Goal: Task Accomplishment & Management: Manage account settings

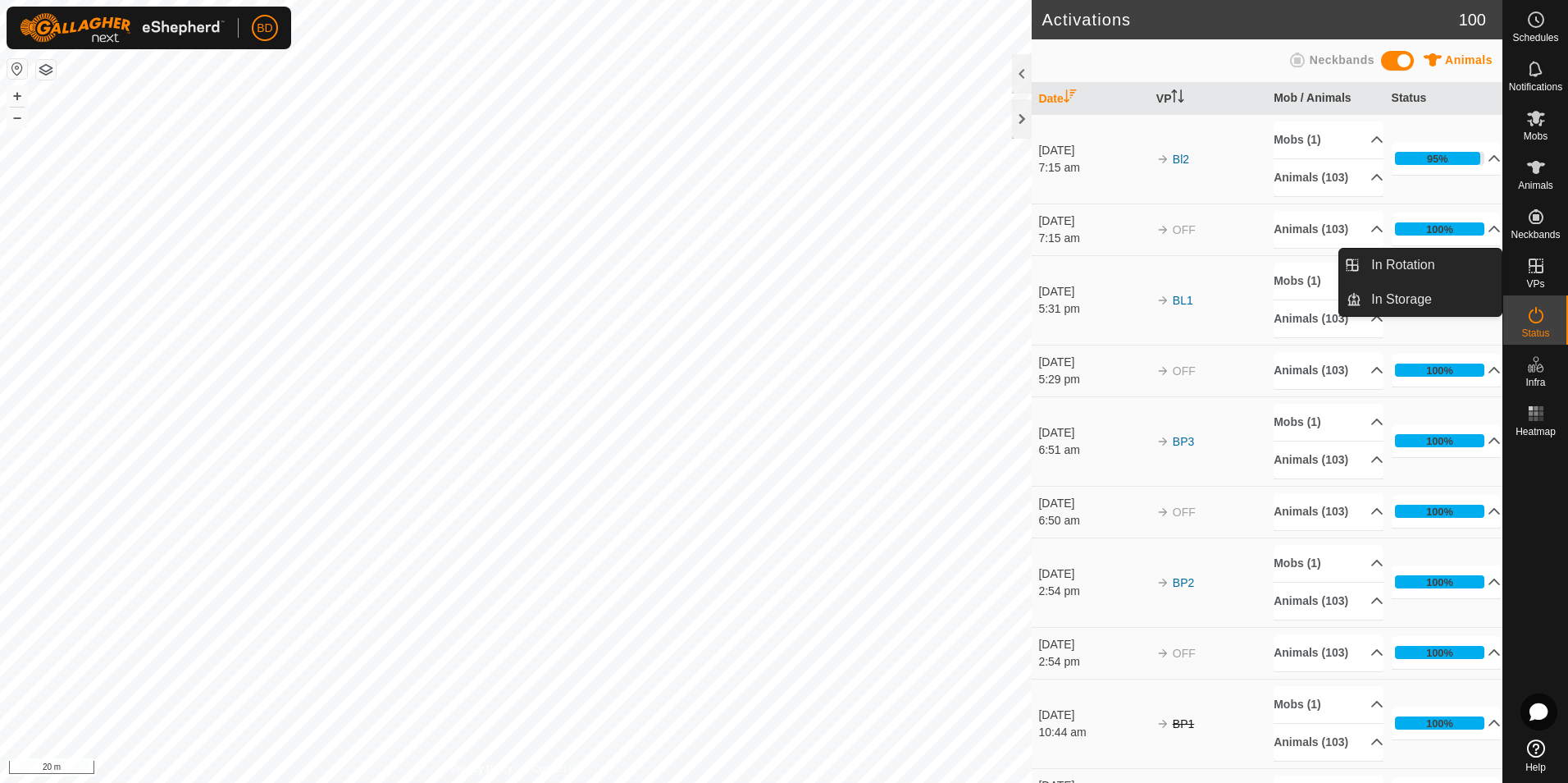
click at [1537, 273] on icon at bounding box center [1536, 265] width 14 height 14
click at [1427, 275] on link "In Rotation" at bounding box center [1432, 264] width 140 height 32
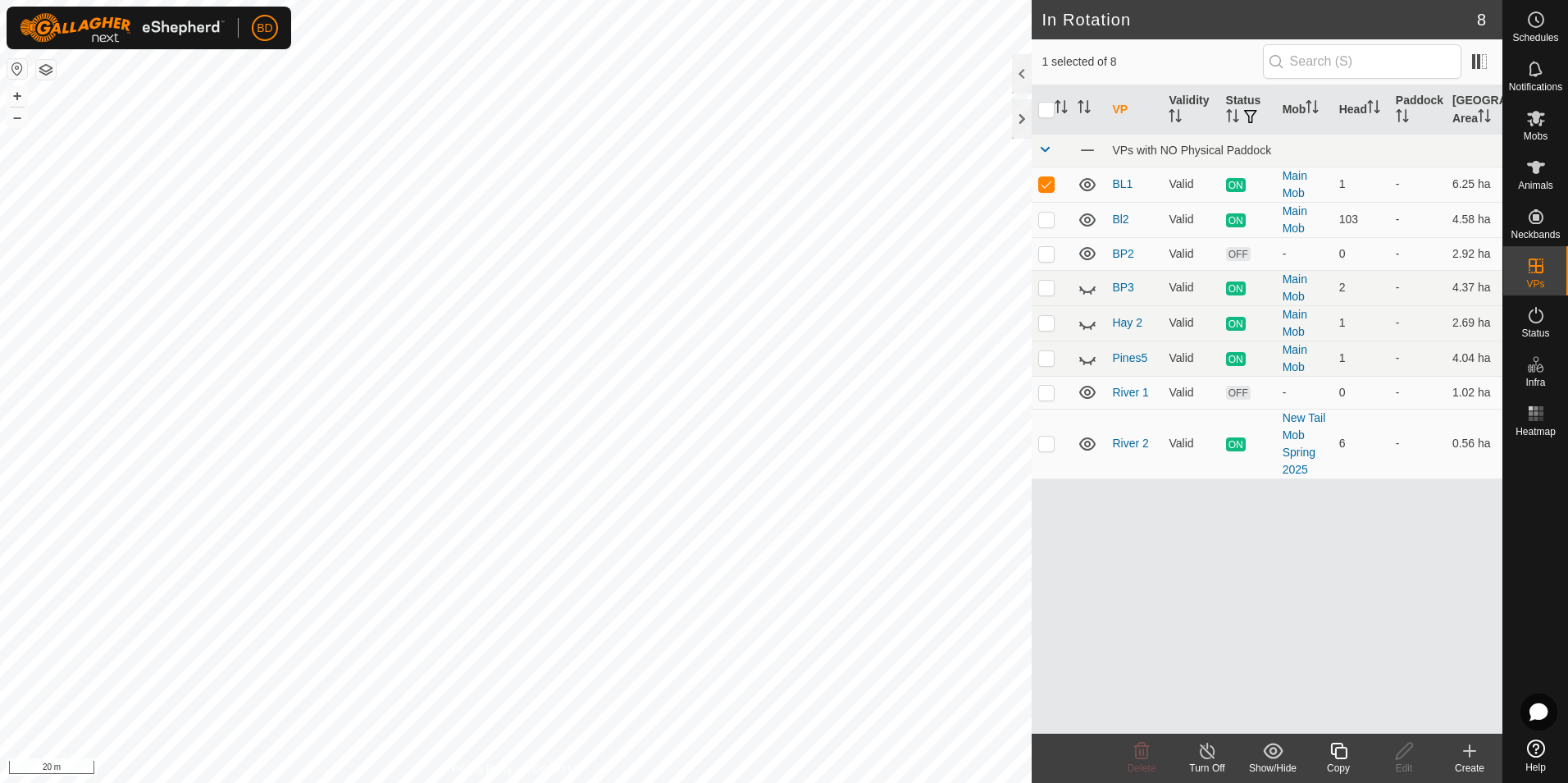
checkbox input "false"
checkbox input "true"
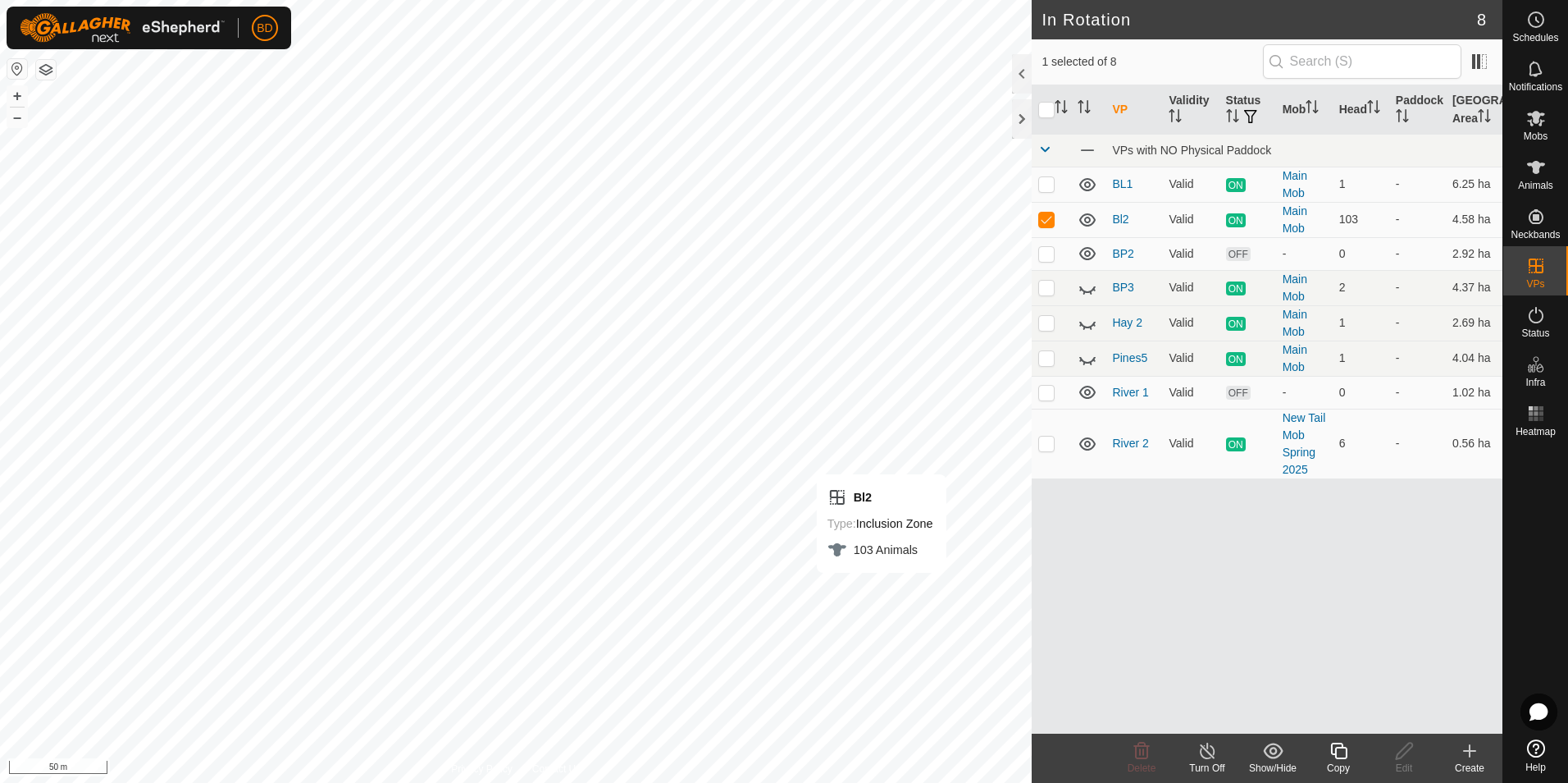
checkbox input "false"
click at [1211, 755] on line at bounding box center [1206, 751] width 13 height 13
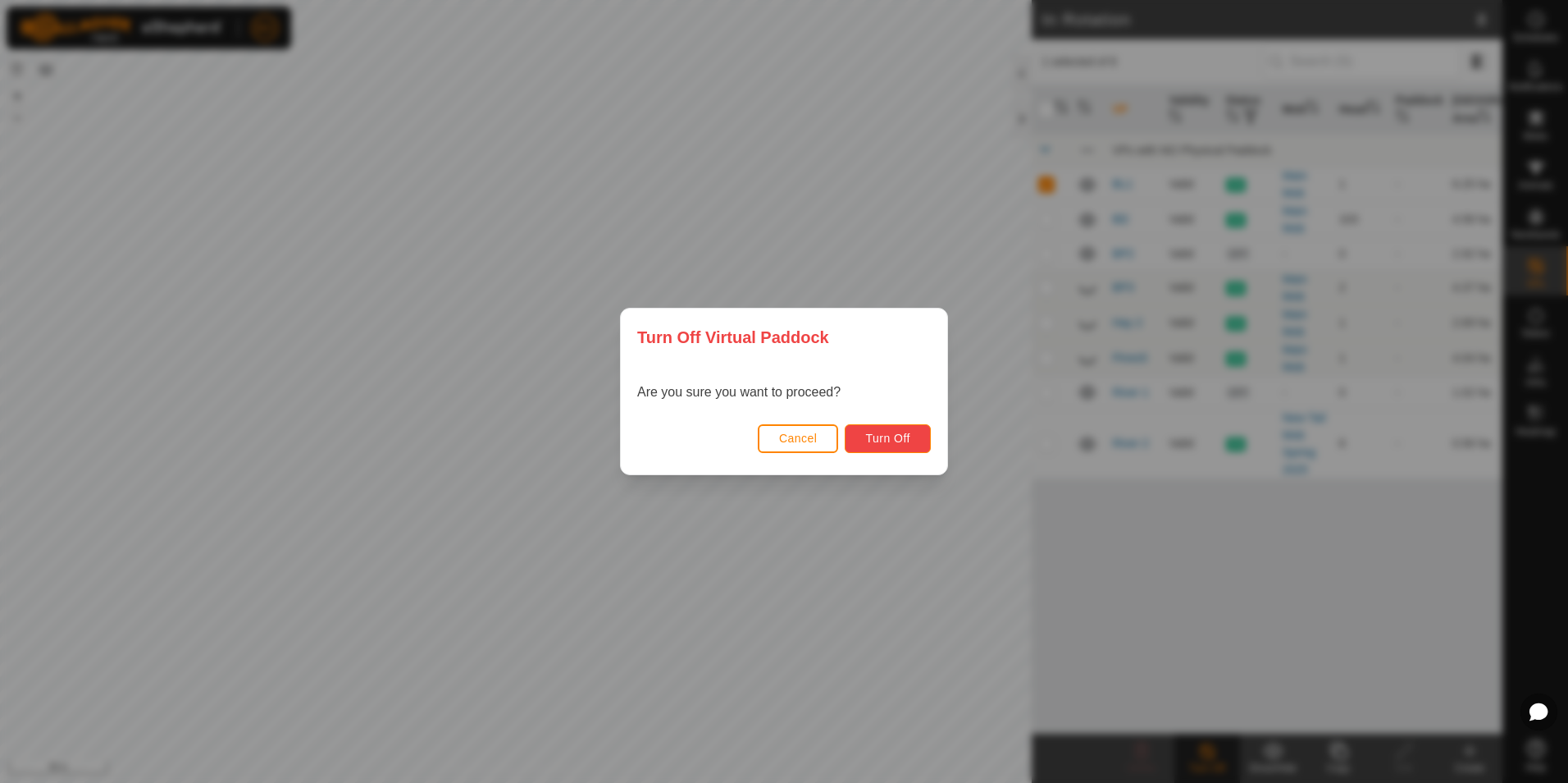
click at [898, 438] on span "Turn Off" at bounding box center [888, 438] width 45 height 13
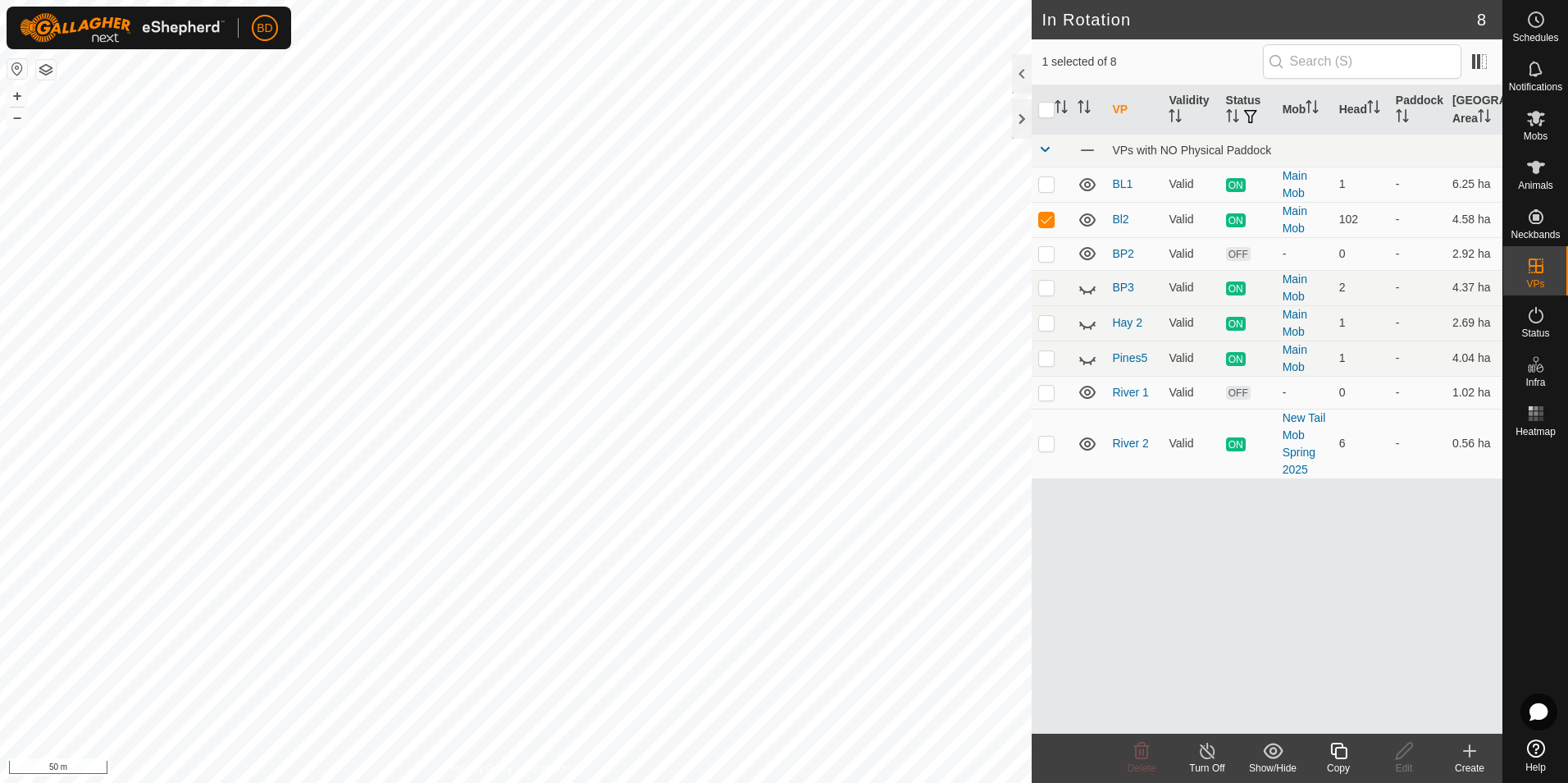
checkbox input "true"
checkbox input "false"
click at [1138, 744] on icon at bounding box center [1142, 751] width 15 height 16
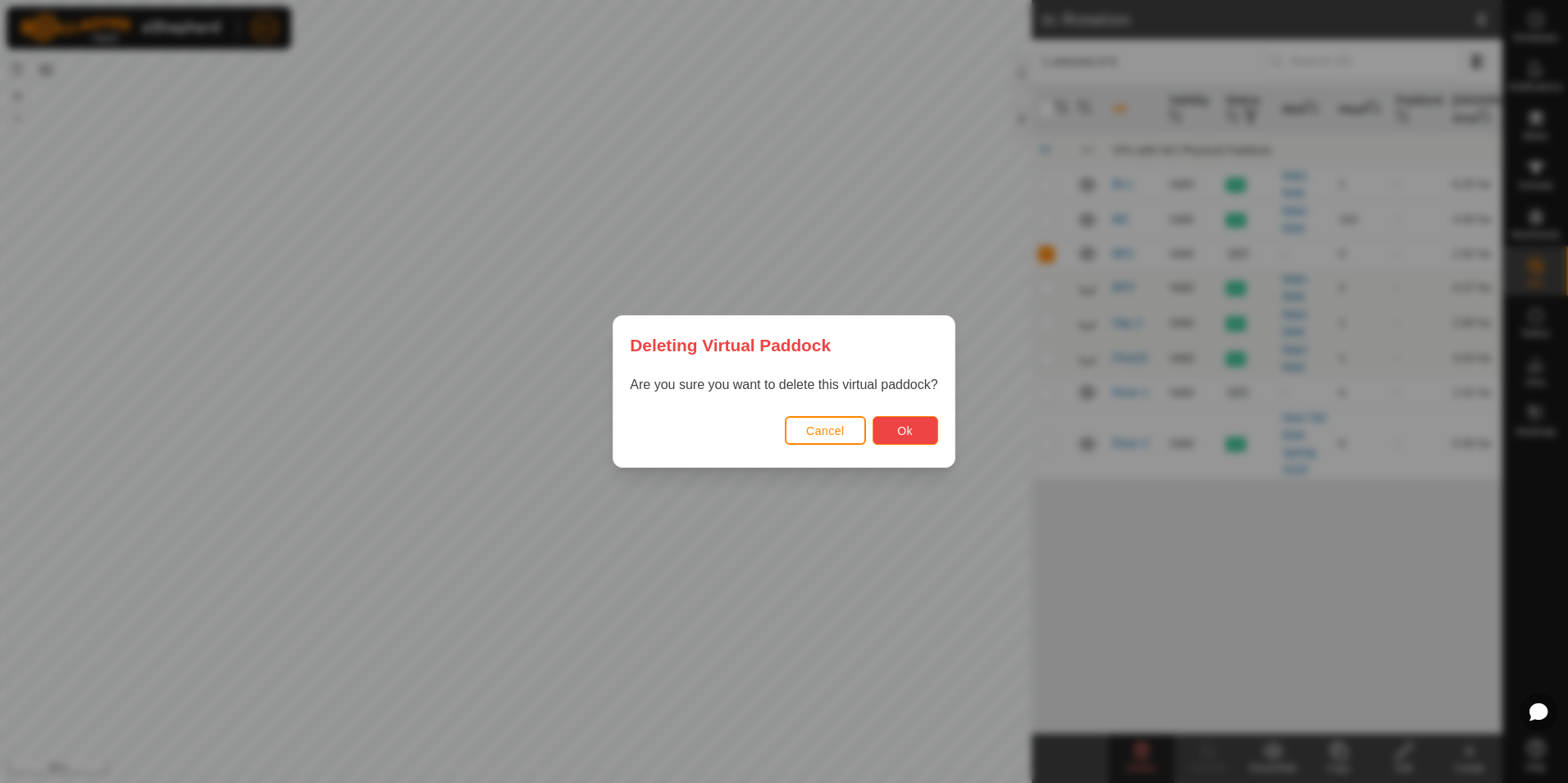
click at [911, 435] on span "Ok" at bounding box center [905, 430] width 15 height 13
checkbox input "false"
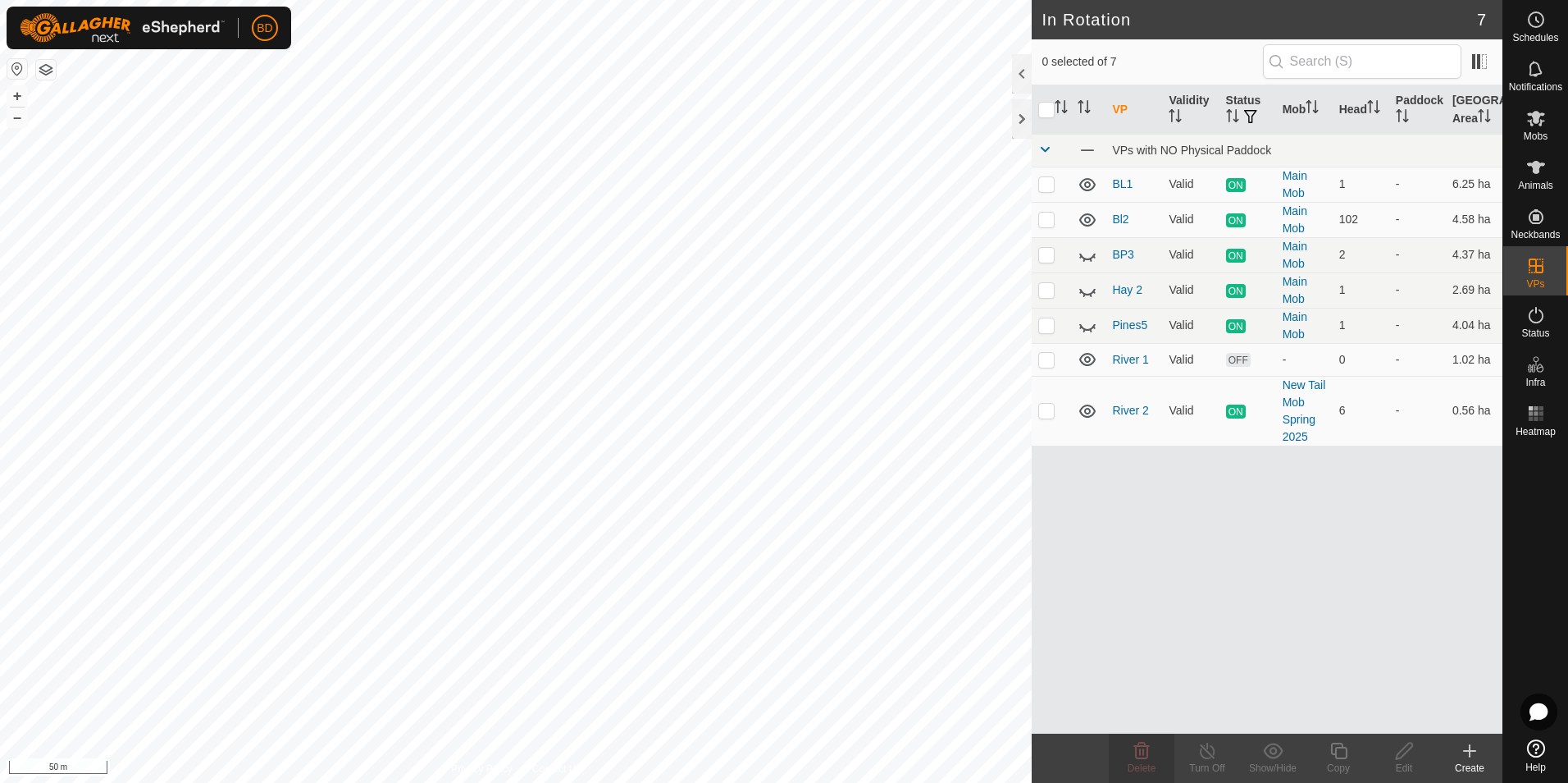
checkbox input "true"
